Goal: Navigation & Orientation: Find specific page/section

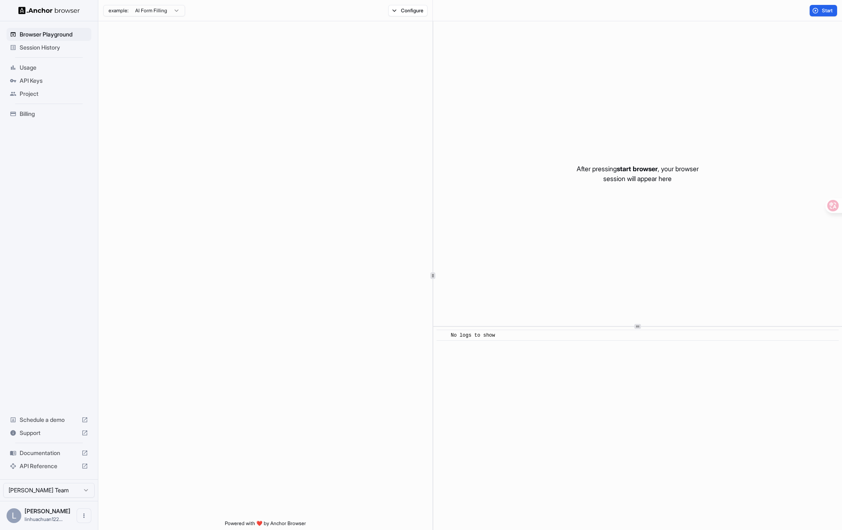
click at [156, 10] on html "Browser Playground Session History Usage API Keys Project Billing Schedule a de…" at bounding box center [421, 265] width 842 height 530
click at [321, 129] on div at bounding box center [265, 270] width 334 height 499
click at [145, 11] on html "Browser Playground Session History Usage API Keys Project Billing Schedule a de…" at bounding box center [421, 265] width 842 height 530
click at [160, 8] on html "Browser Playground Session History Usage API Keys Project Billing Schedule a de…" at bounding box center [421, 265] width 842 height 530
click at [161, 88] on div at bounding box center [265, 270] width 334 height 499
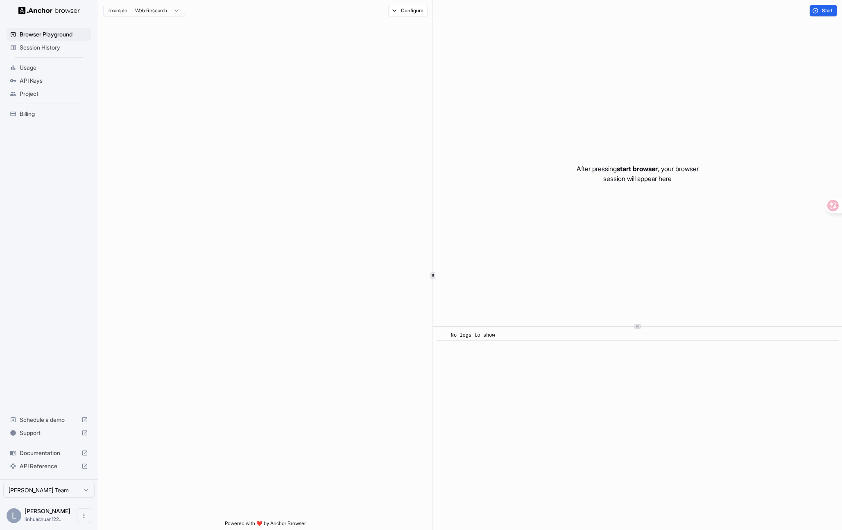
click at [42, 45] on span "Session History" at bounding box center [54, 47] width 68 height 8
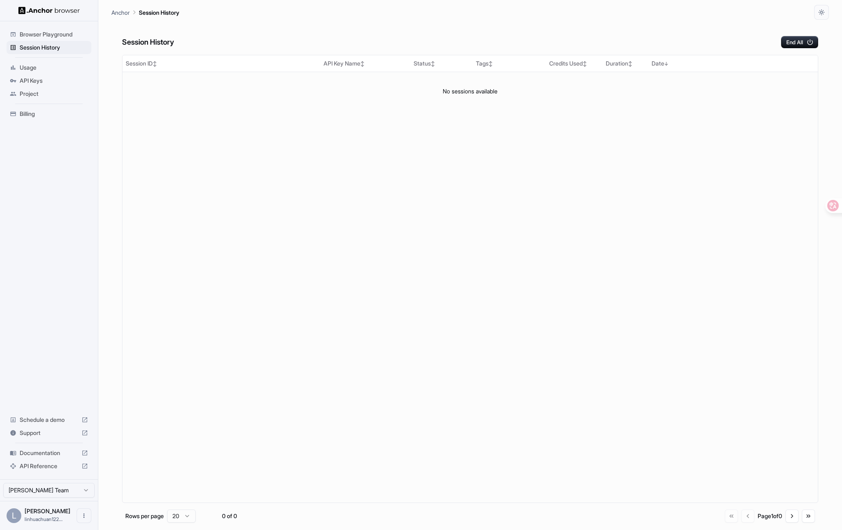
click at [46, 39] on div "Browser Playground" at bounding box center [49, 34] width 85 height 13
